Goal: Task Accomplishment & Management: Complete application form

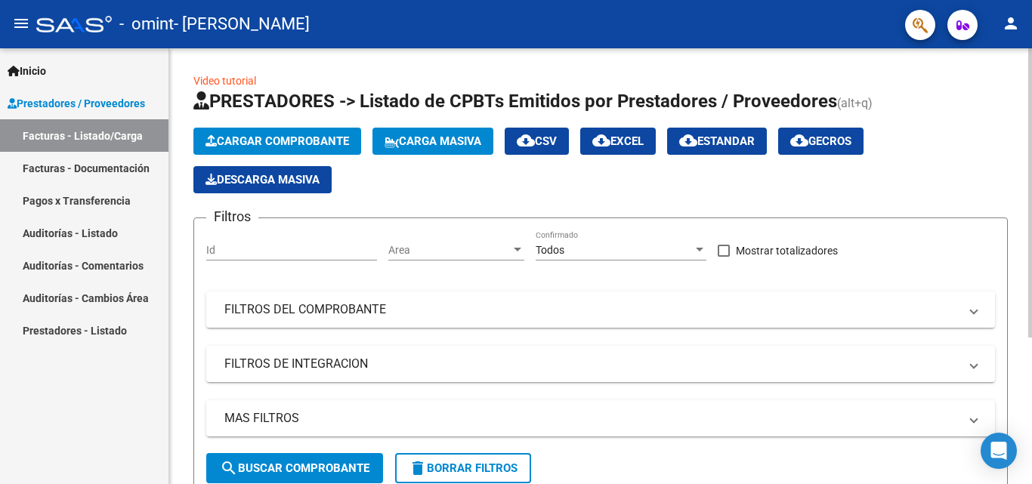
click at [280, 140] on span "Cargar Comprobante" at bounding box center [278, 142] width 144 height 14
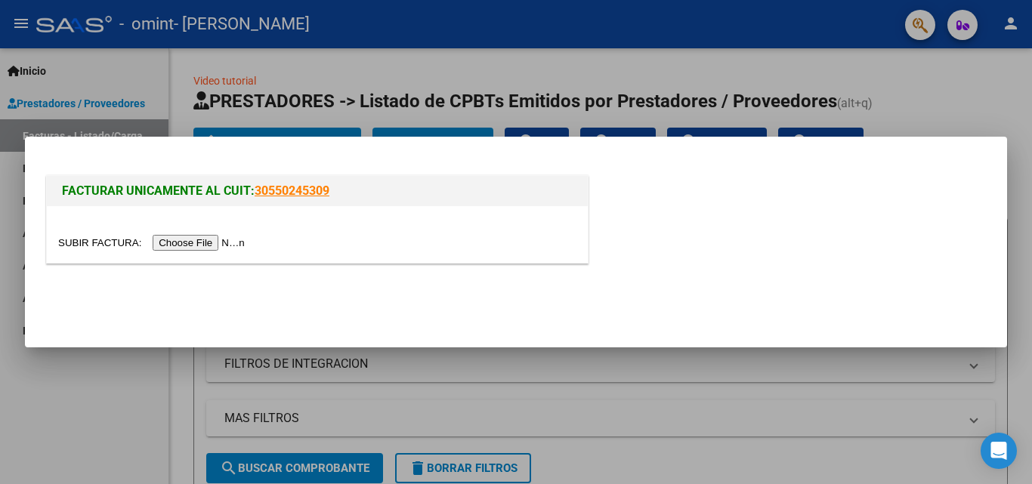
click at [227, 240] on input "file" at bounding box center [153, 243] width 191 height 16
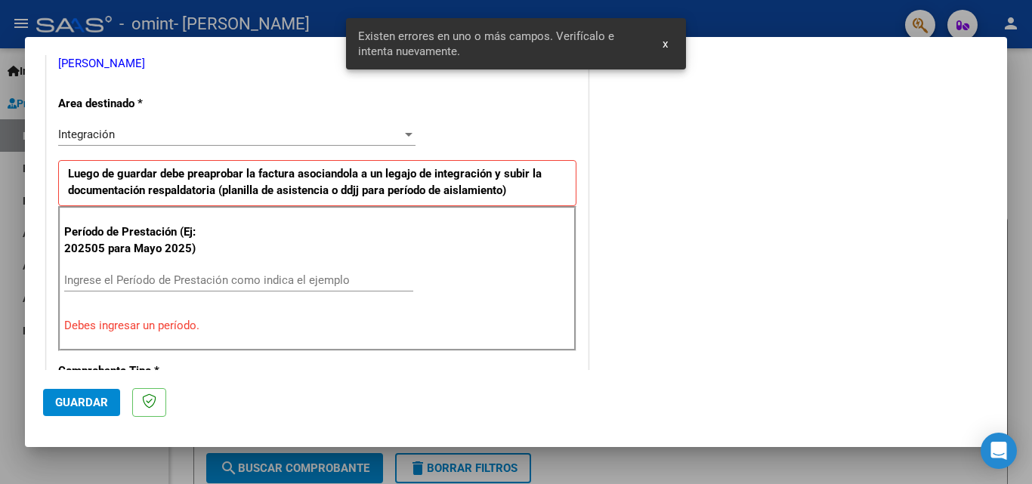
scroll to position [341, 0]
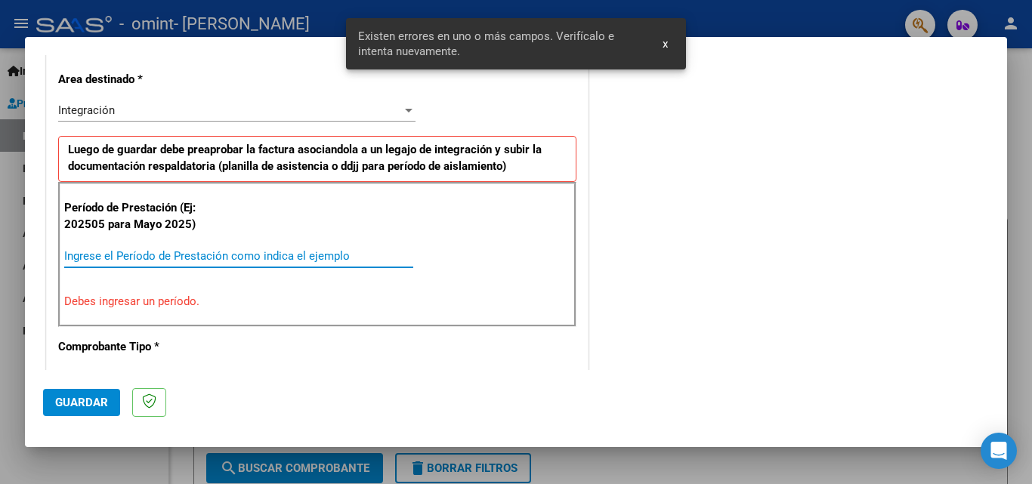
click at [252, 259] on input "Ingrese el Período de Prestación como indica el ejemplo" at bounding box center [238, 256] width 349 height 14
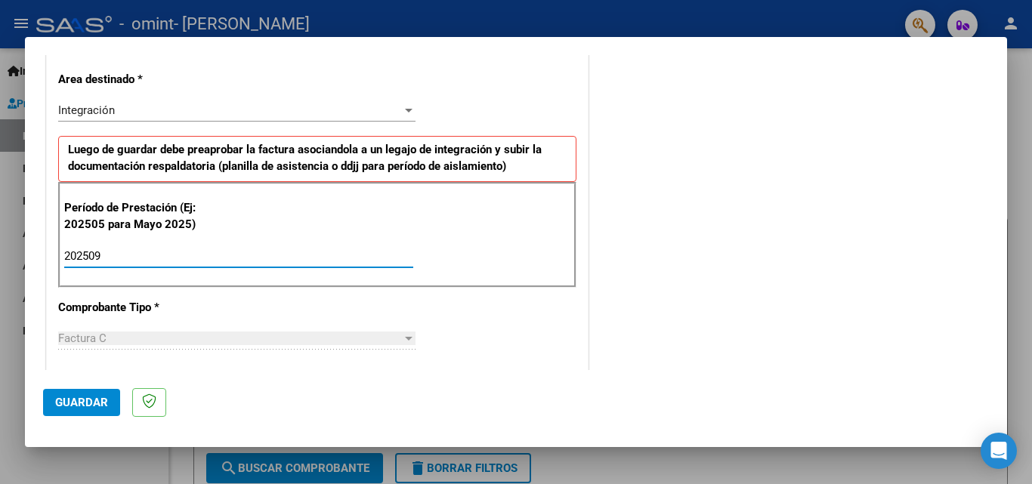
type input "202509"
click at [74, 396] on span "Guardar" at bounding box center [81, 403] width 53 height 14
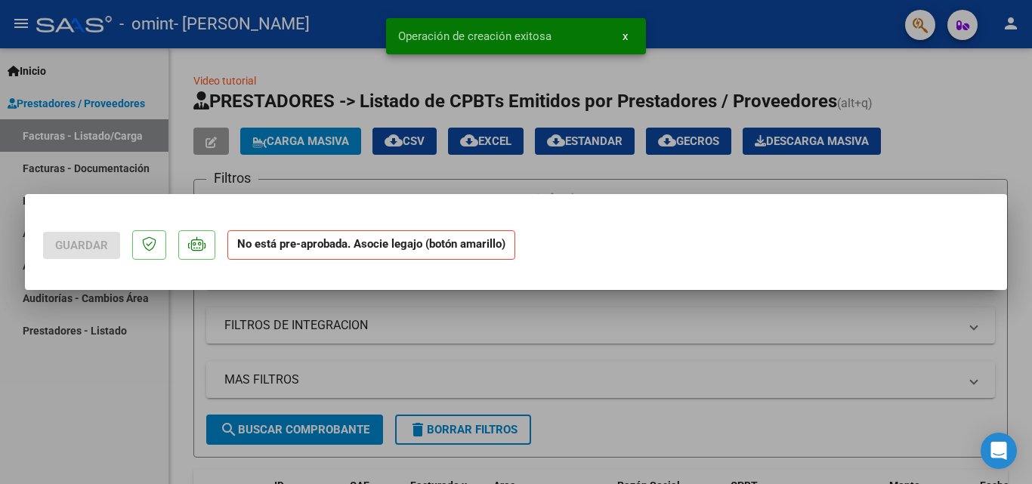
scroll to position [0, 0]
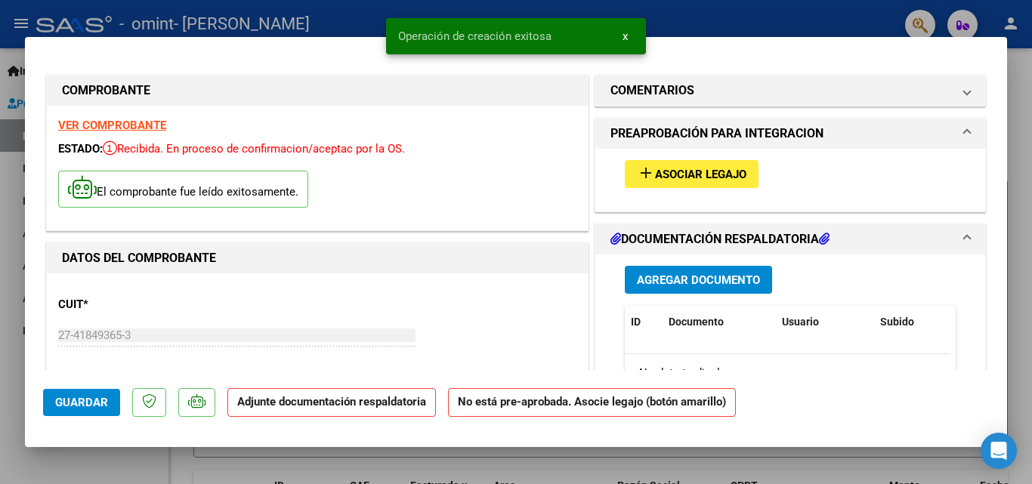
click at [674, 284] on span "Agregar Documento" at bounding box center [698, 281] width 123 height 14
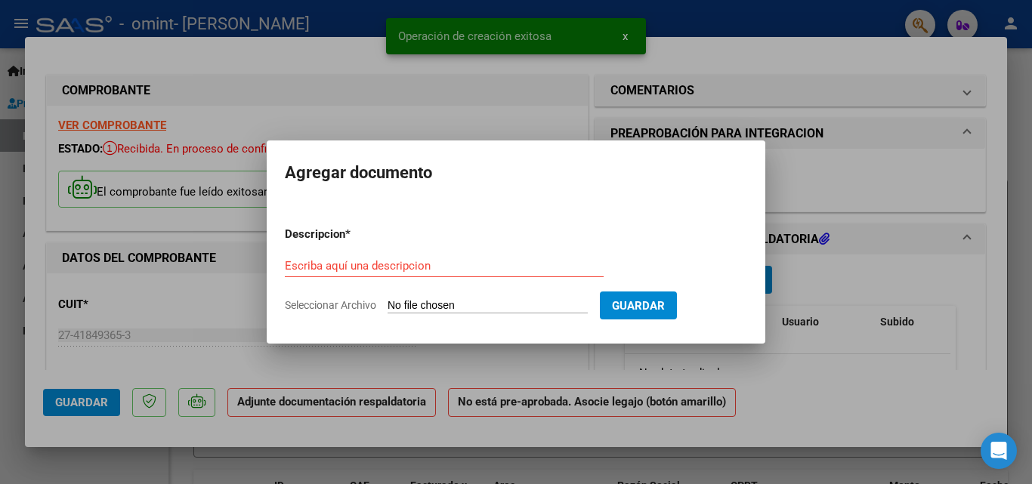
click at [454, 299] on input "Seleccionar Archivo" at bounding box center [488, 306] width 200 height 14
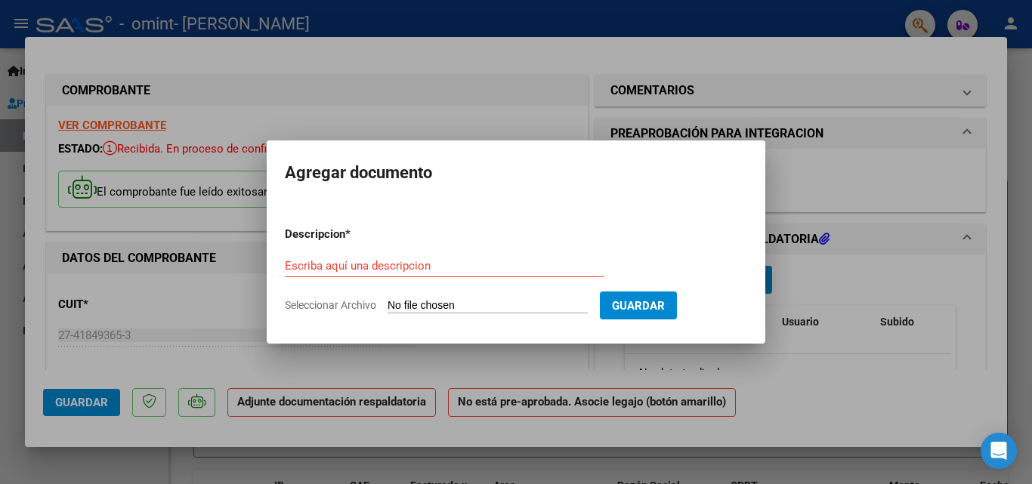
type input "C:\fakepath\septiembre Antonio TO.pdf"
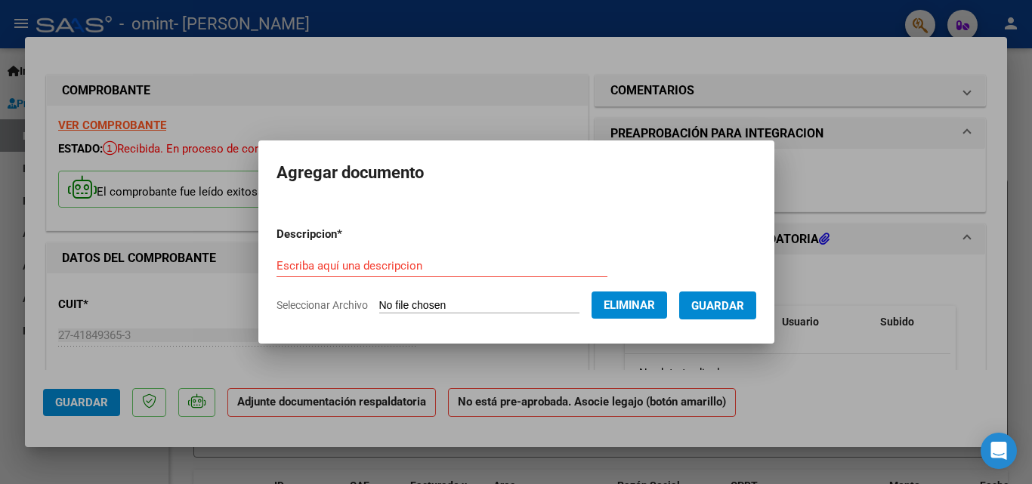
click at [432, 265] on input "Escriba aquí una descripcion" at bounding box center [442, 266] width 331 height 14
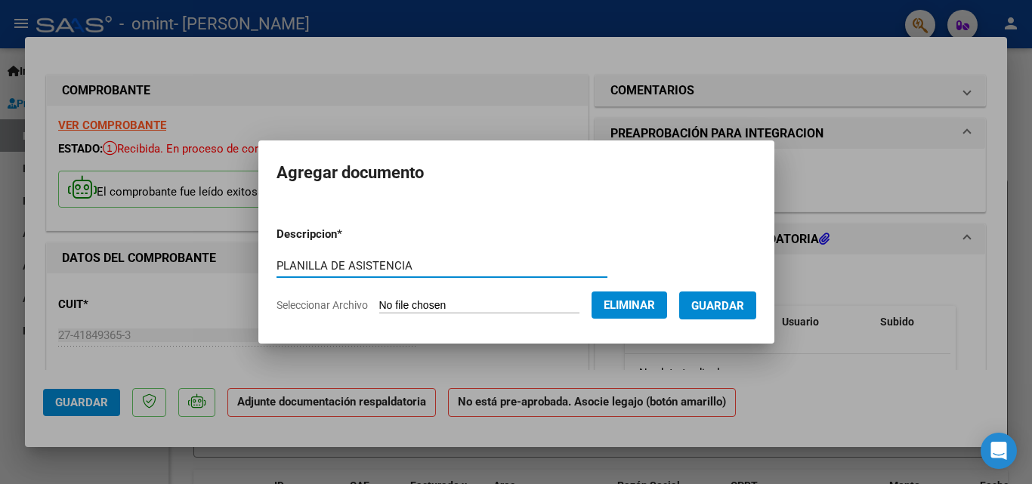
type input "PLANILLA DE ASISTENCIA"
click at [732, 296] on button "Guardar" at bounding box center [717, 306] width 77 height 28
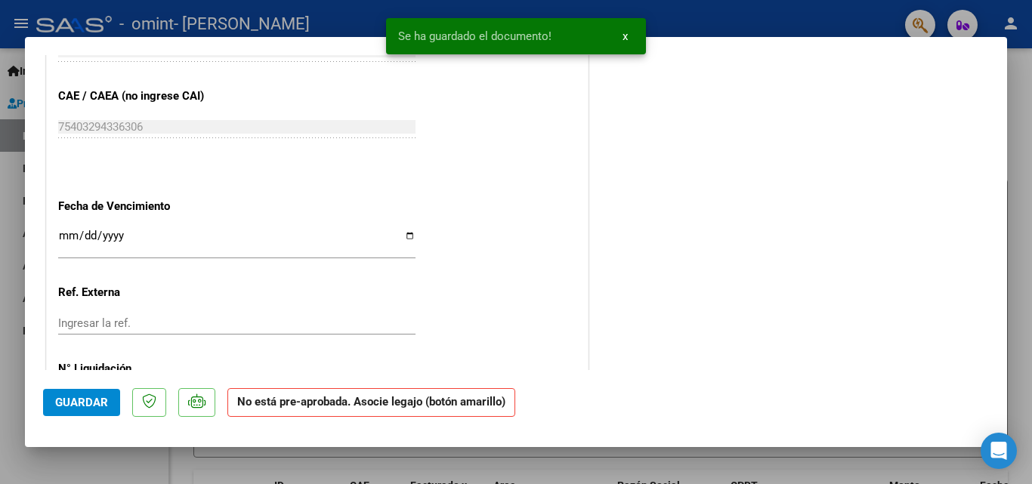
scroll to position [998, 0]
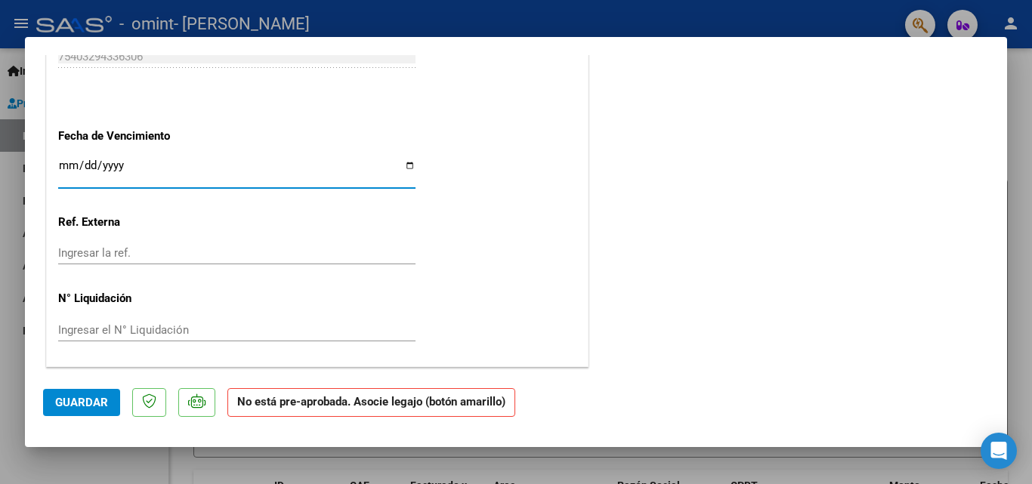
click at [403, 166] on input "Ingresar la fecha" at bounding box center [236, 171] width 357 height 24
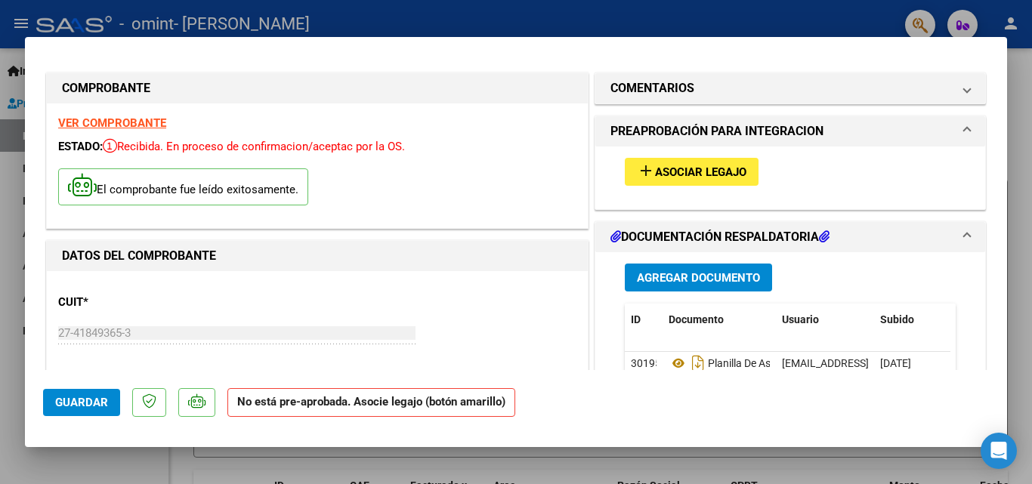
scroll to position [0, 0]
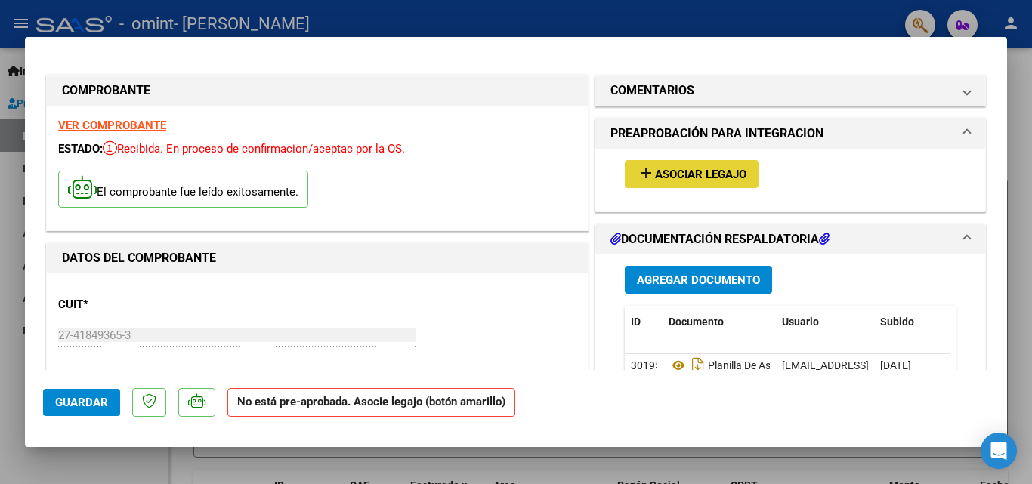
click at [725, 169] on span "Asociar Legajo" at bounding box center [700, 175] width 91 height 14
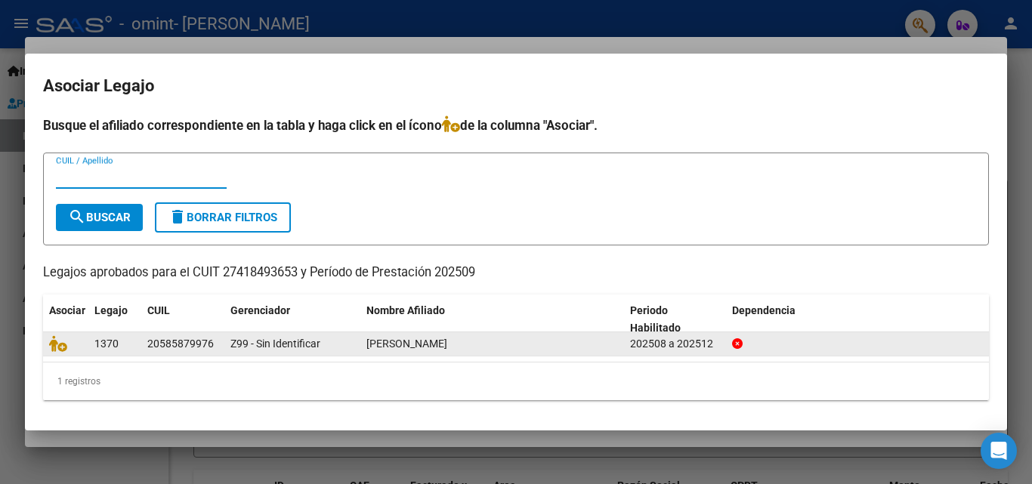
click at [218, 348] on div "20585879976" at bounding box center [182, 344] width 71 height 17
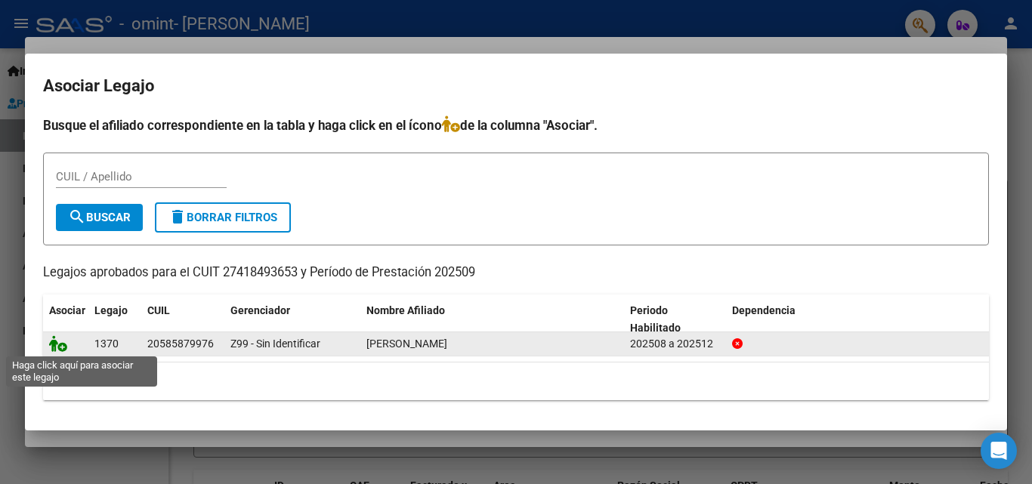
click at [64, 350] on icon at bounding box center [58, 344] width 18 height 17
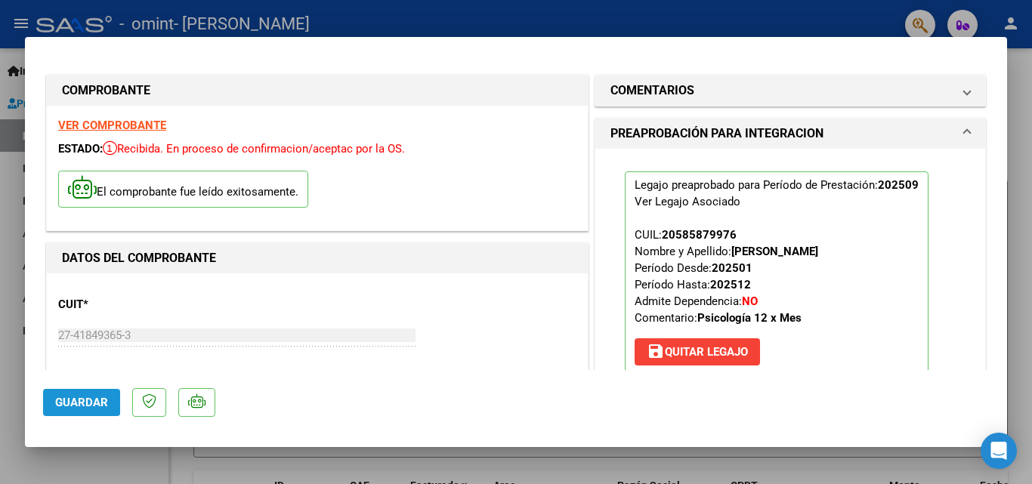
click at [89, 407] on span "Guardar" at bounding box center [81, 403] width 53 height 14
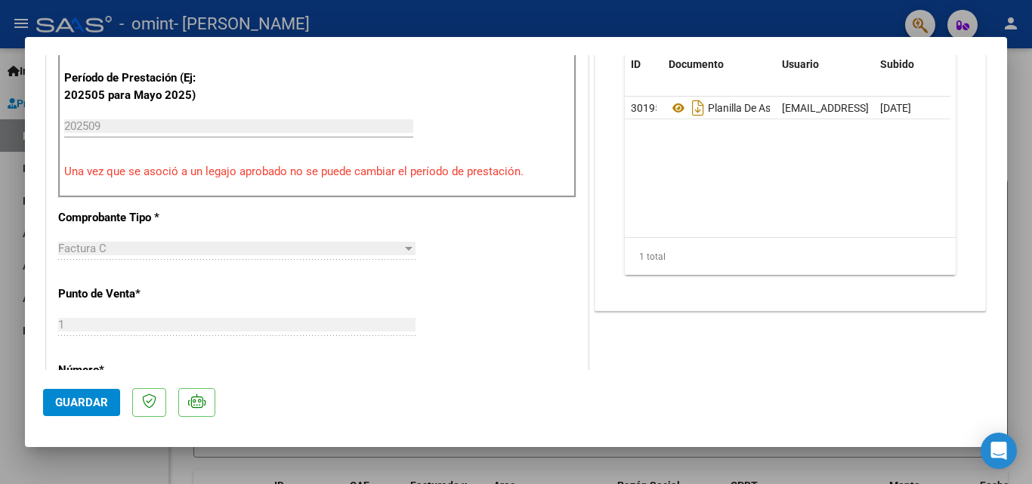
type input "$ 0,00"
click at [534, 342] on div "CUIT * Ingresar CUIT ANALISIS PRESTADOR AZNAR PILAR ALEJANDRA ARCA Padrón ARCA …" at bounding box center [317, 385] width 541 height 1131
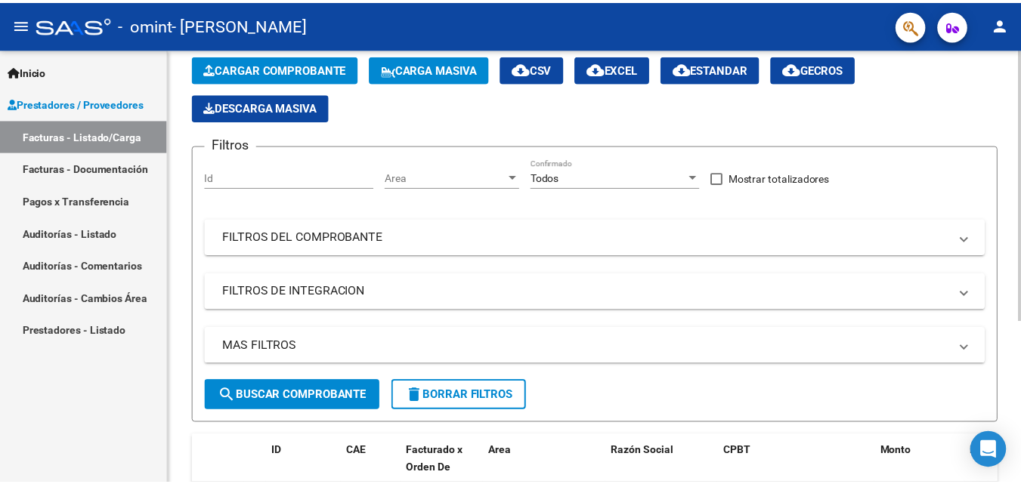
scroll to position [0, 0]
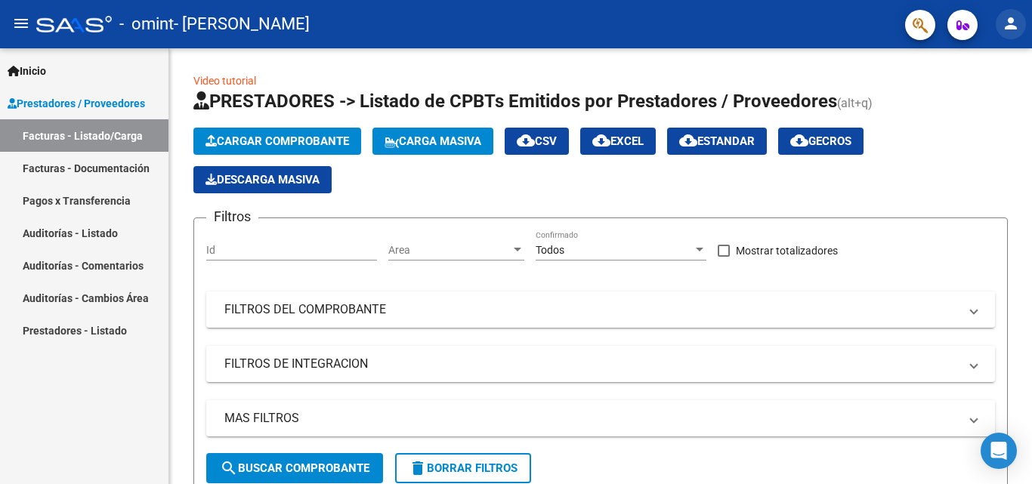
click at [1013, 23] on mat-icon "person" at bounding box center [1011, 23] width 18 height 18
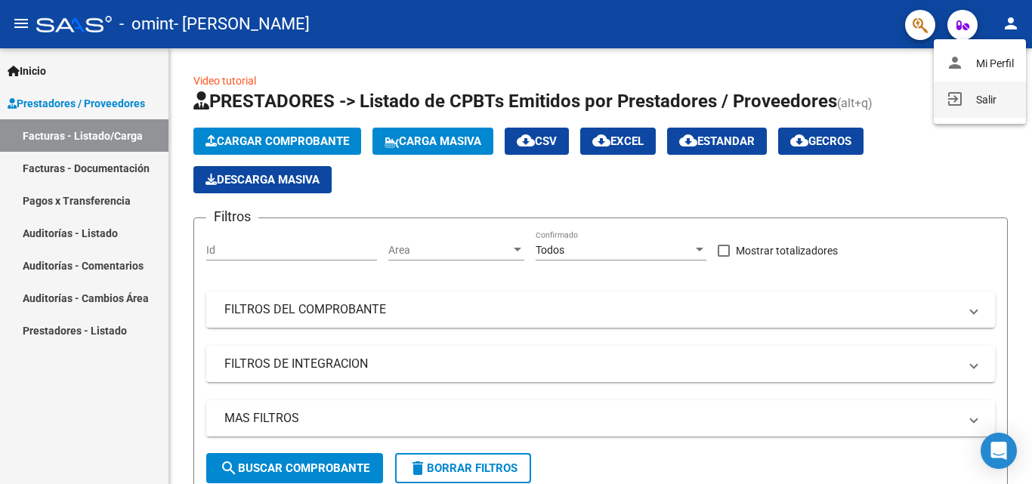
click at [979, 97] on button "exit_to_app Salir" at bounding box center [980, 100] width 92 height 36
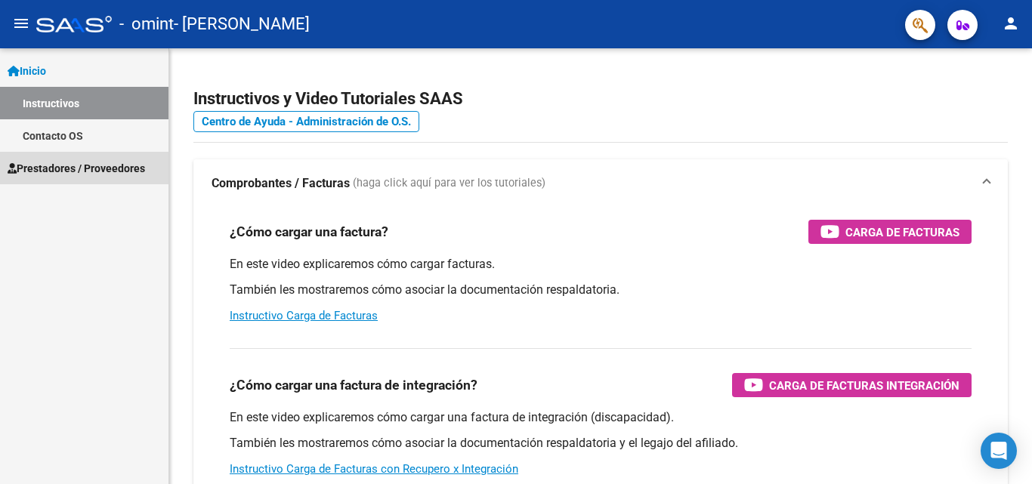
click at [87, 175] on span "Prestadores / Proveedores" at bounding box center [77, 168] width 138 height 17
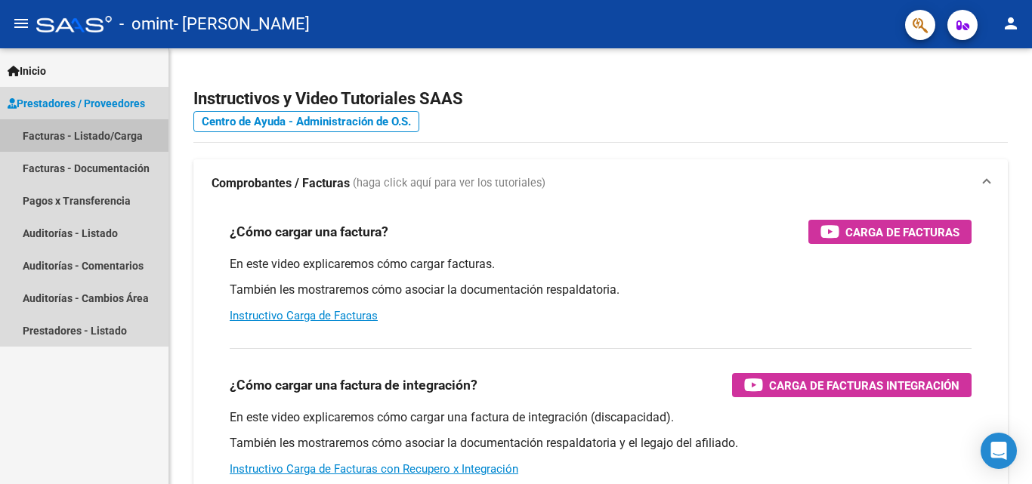
click at [139, 128] on link "Facturas - Listado/Carga" at bounding box center [84, 135] width 169 height 32
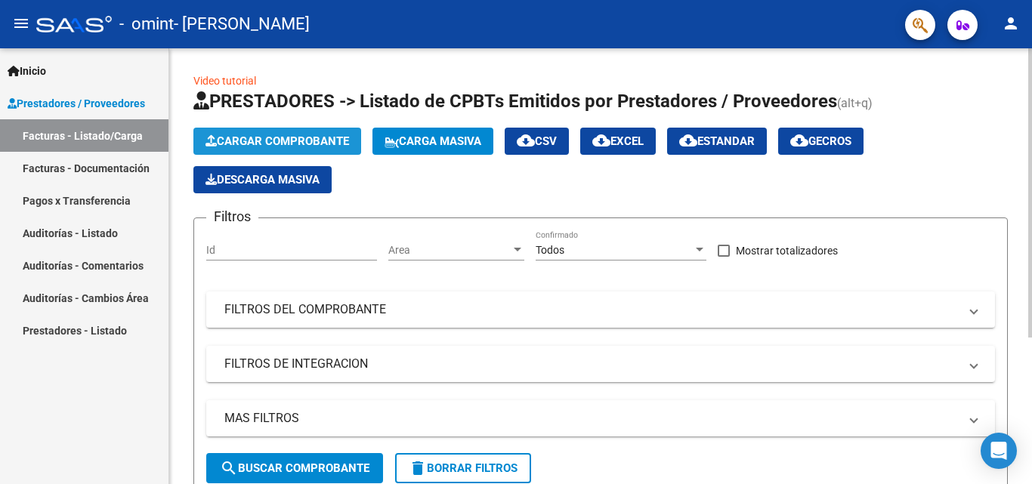
click at [342, 129] on button "Cargar Comprobante" at bounding box center [277, 141] width 168 height 27
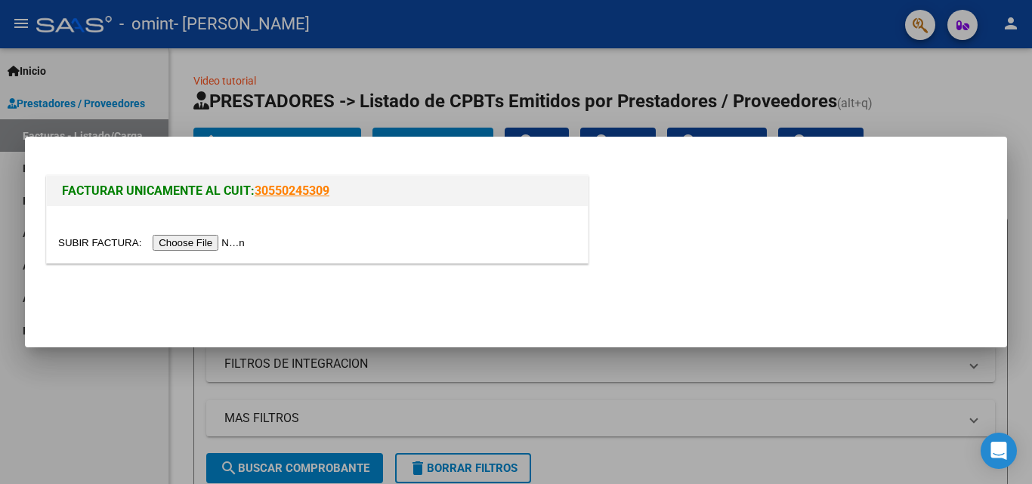
click at [201, 243] on input "file" at bounding box center [153, 243] width 191 height 16
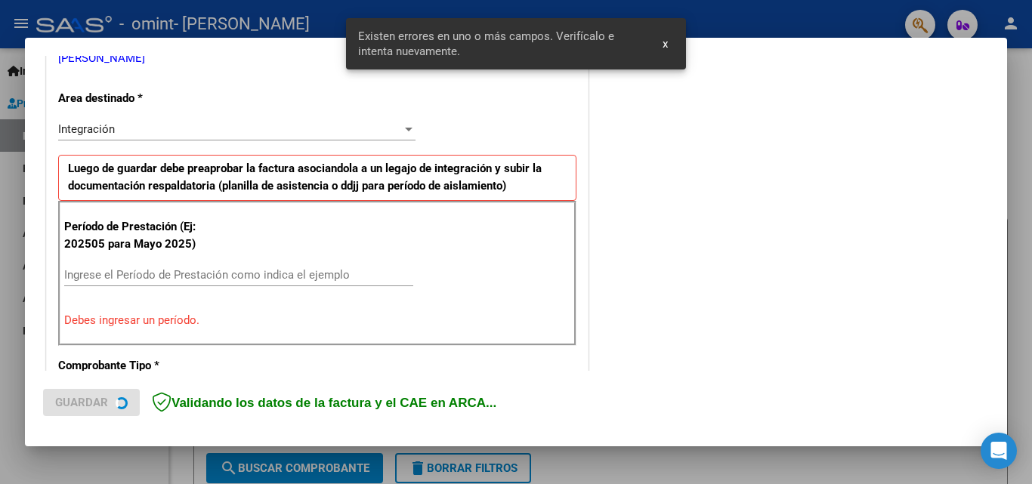
scroll to position [341, 0]
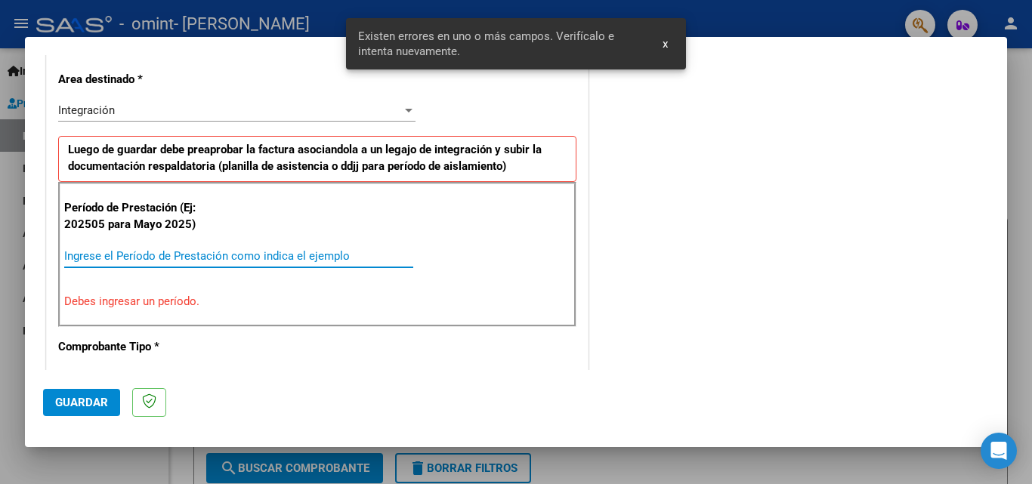
click at [231, 255] on input "Ingrese el Período de Prestación como indica el ejemplo" at bounding box center [238, 256] width 349 height 14
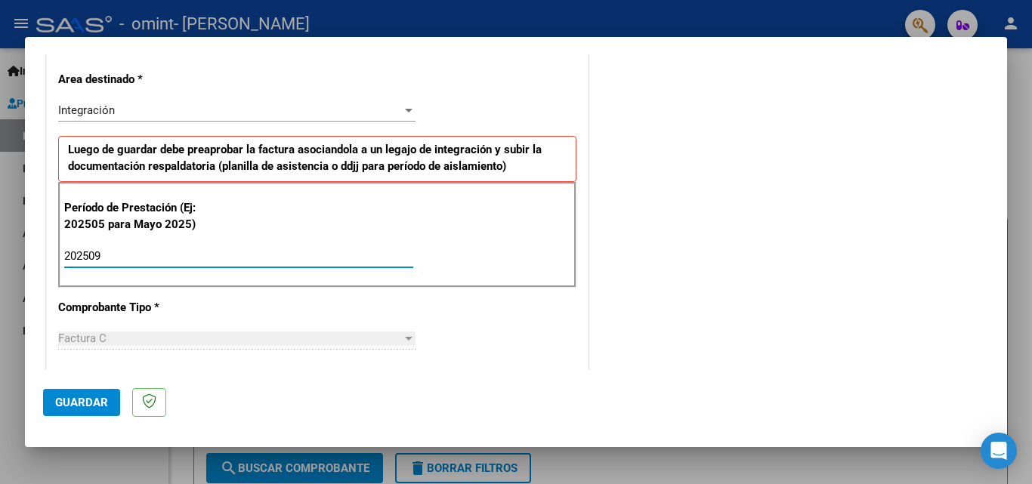
type input "202509"
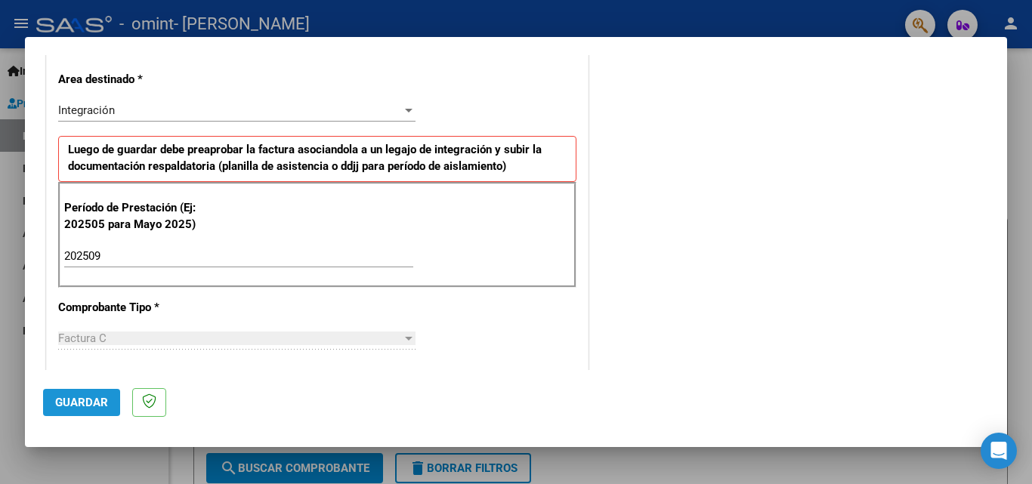
click at [71, 411] on button "Guardar" at bounding box center [81, 402] width 77 height 27
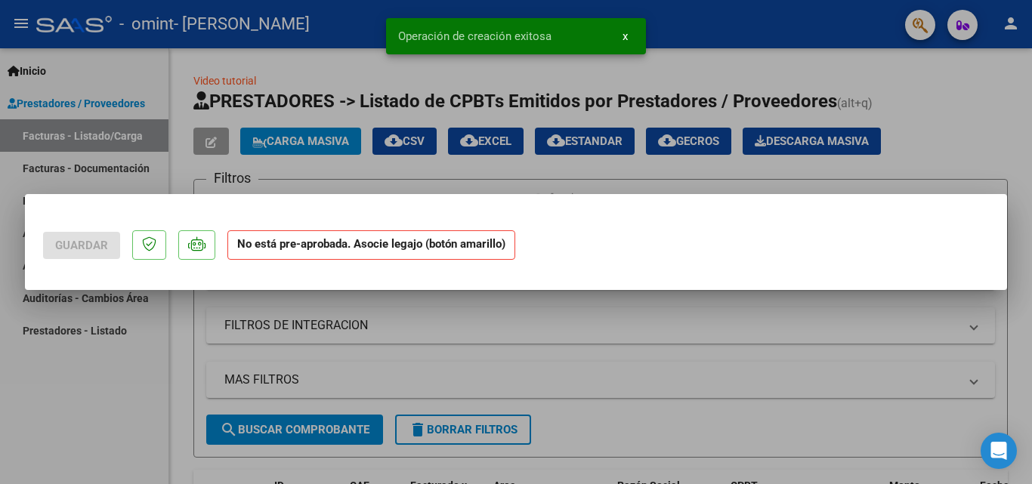
scroll to position [0, 0]
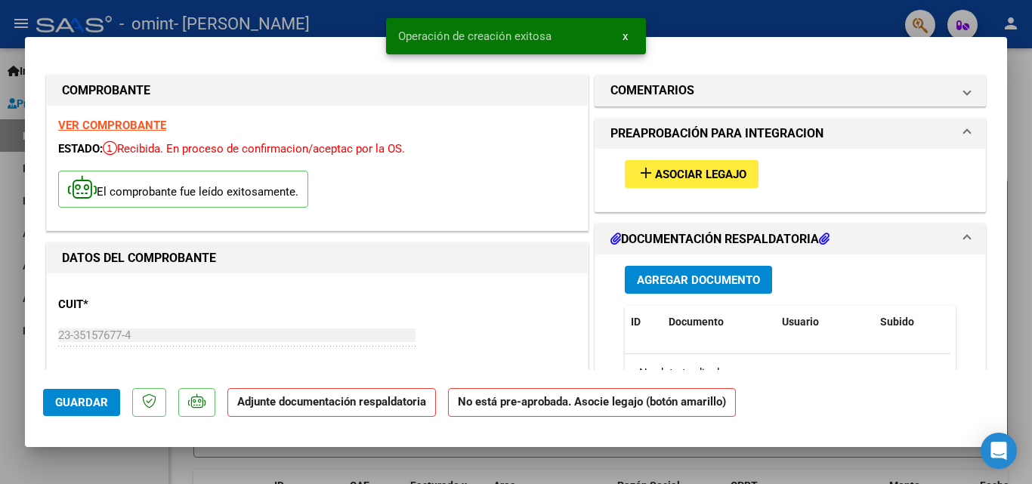
click at [689, 163] on button "add Asociar Legajo" at bounding box center [692, 174] width 134 height 28
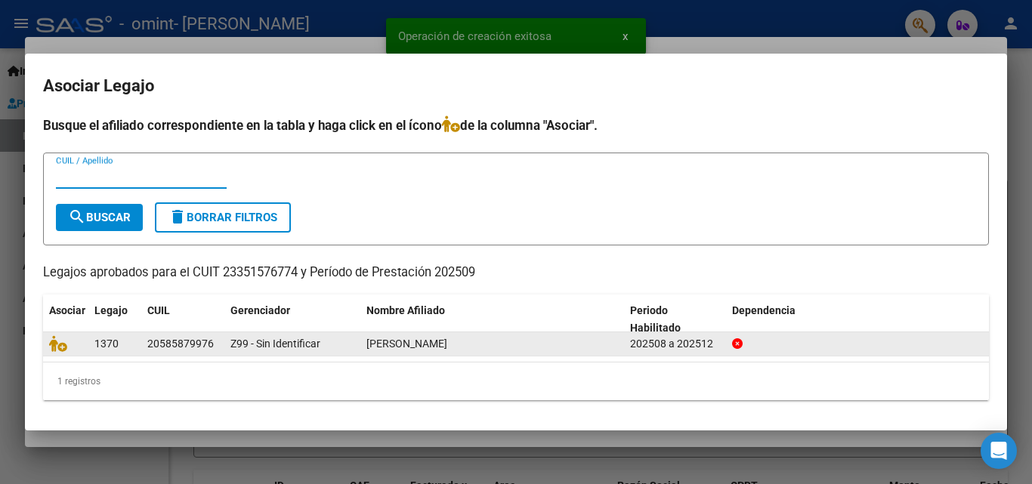
click at [156, 351] on div "20585879976" at bounding box center [180, 344] width 67 height 17
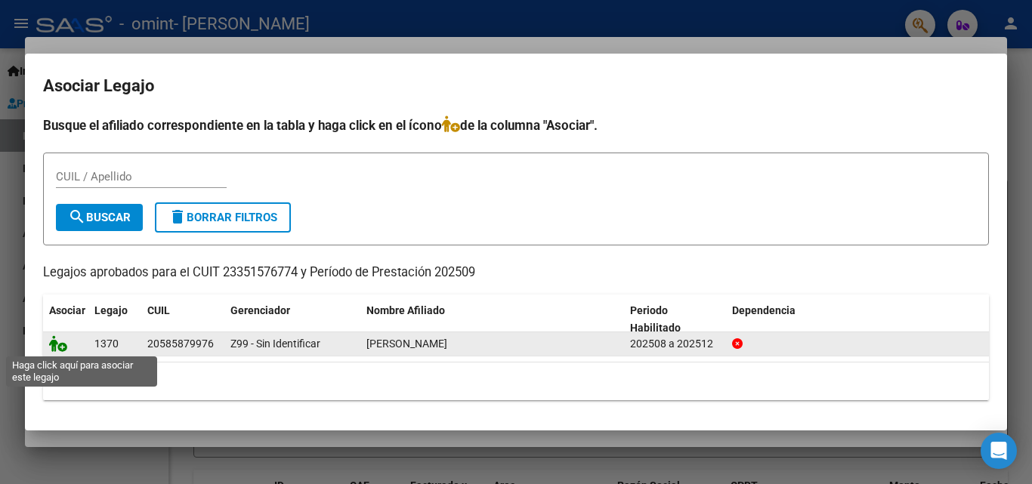
click at [63, 348] on icon at bounding box center [58, 344] width 18 height 17
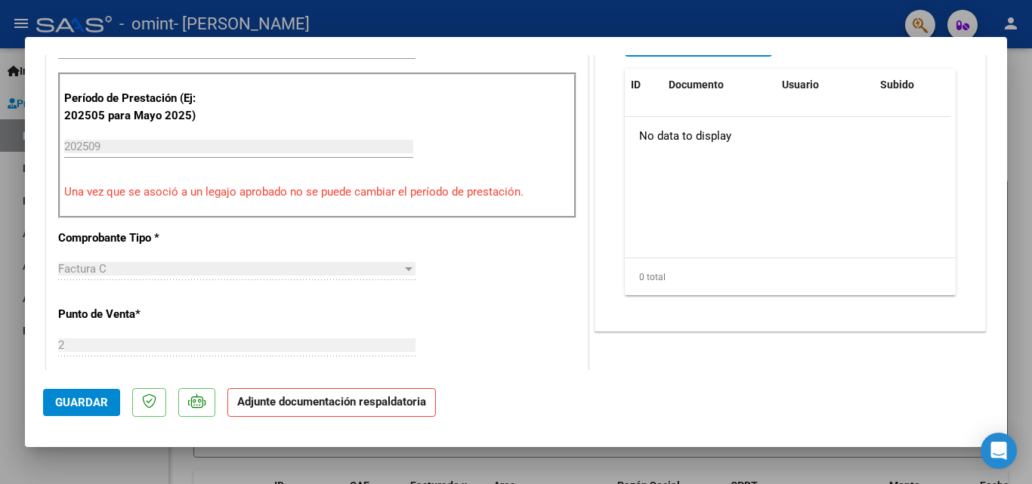
scroll to position [357, 0]
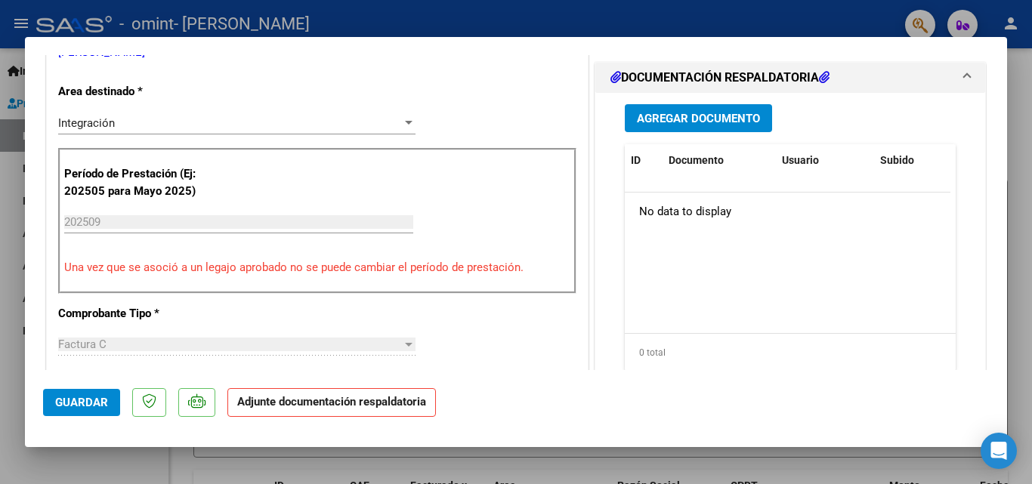
click at [710, 125] on span "Agregar Documento" at bounding box center [698, 119] width 123 height 14
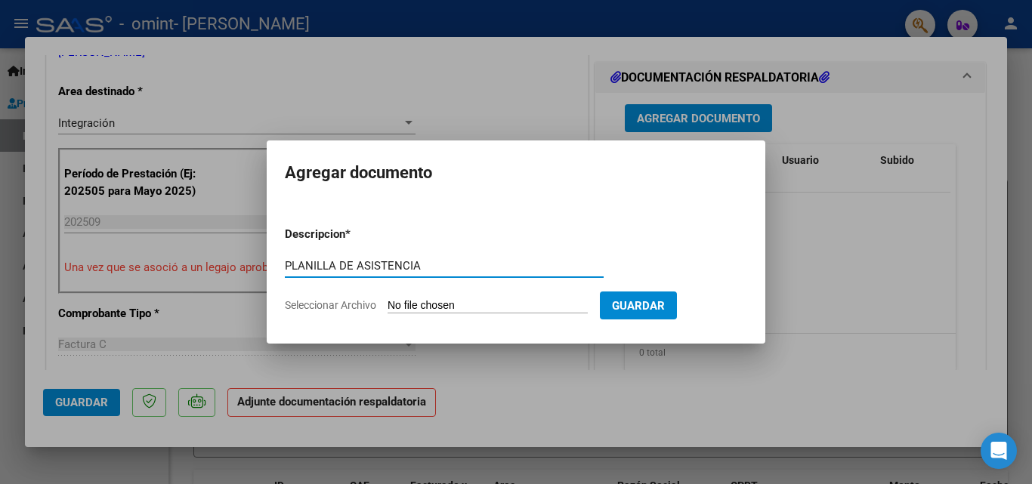
type input "PLANILLA DE ASISTENCIA"
click at [464, 301] on input "Seleccionar Archivo" at bounding box center [488, 306] width 200 height 14
type input "C:\fakepath\[PERSON_NAME] septiembre.pdf"
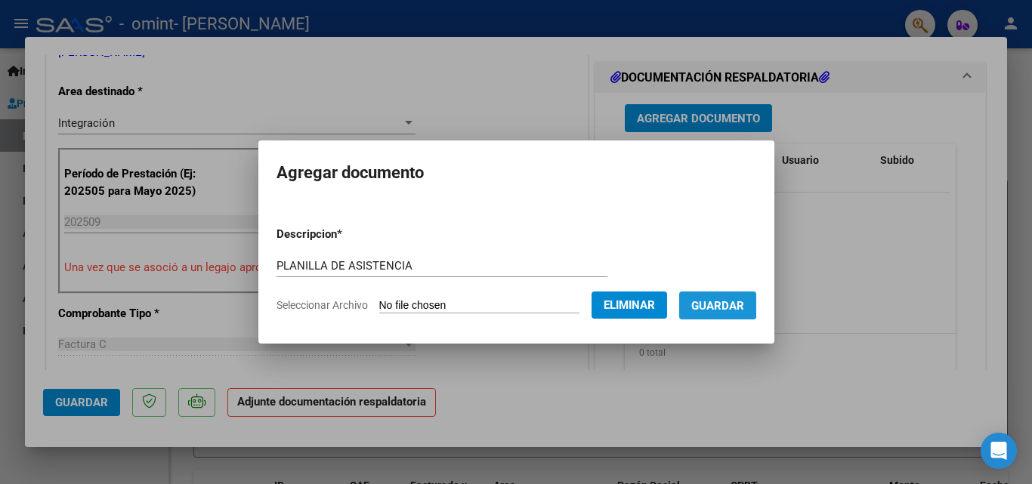
click at [726, 303] on span "Guardar" at bounding box center [718, 306] width 53 height 14
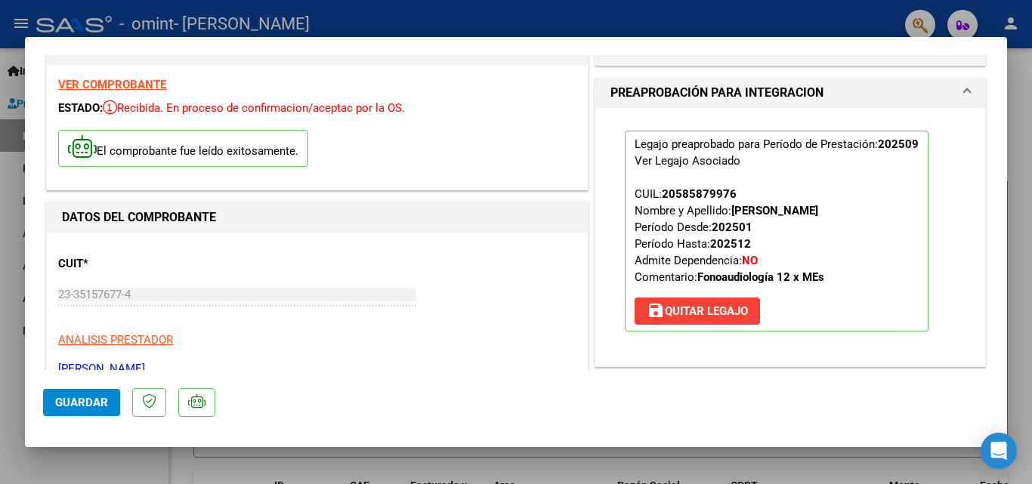
scroll to position [0, 0]
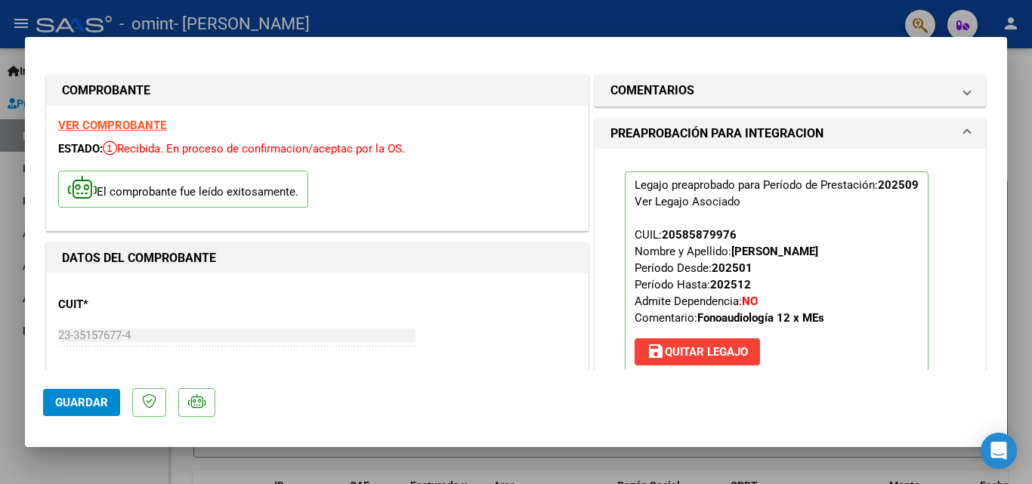
click at [76, 392] on button "Guardar" at bounding box center [81, 402] width 77 height 27
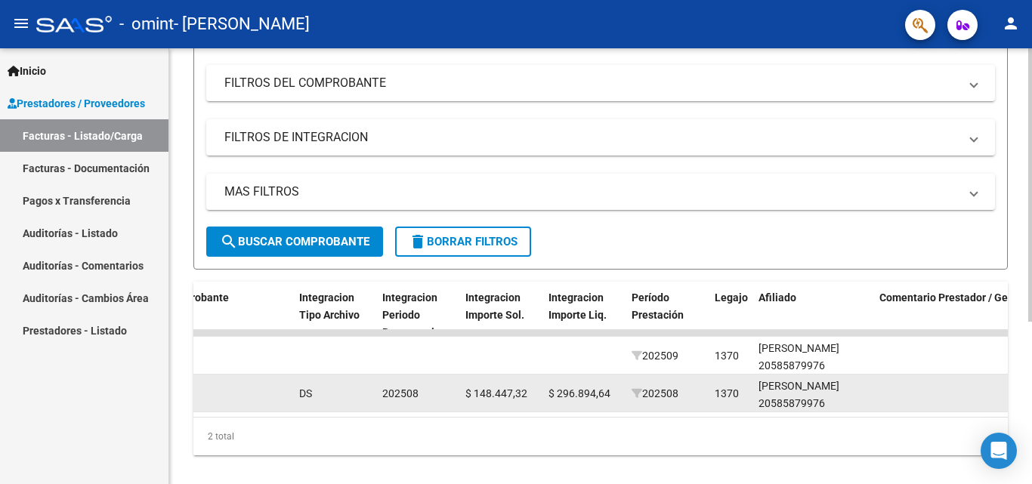
scroll to position [0, 1534]
